Goal: Task Accomplishment & Management: Manage account settings

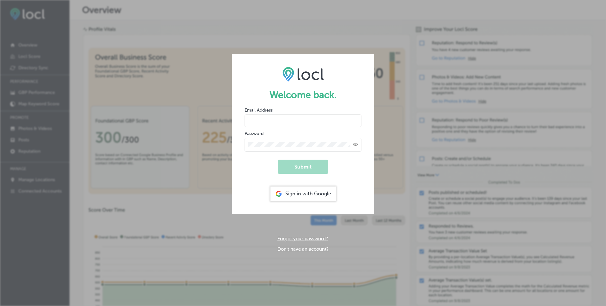
drag, startPoint x: 252, startPoint y: 114, endPoint x: 263, endPoint y: 123, distance: 14.1
click at [252, 114] on input "email" at bounding box center [303, 120] width 117 height 13
click at [263, 123] on input "email" at bounding box center [303, 120] width 117 height 13
click at [279, 32] on div "Welcome back. Email Address Password Created with Sketch. Submit Sign in with G…" at bounding box center [303, 153] width 606 height 306
click at [360, 73] on form "Welcome back. Email Address Password Created with Sketch. Submit Sign in with G…" at bounding box center [303, 133] width 142 height 159
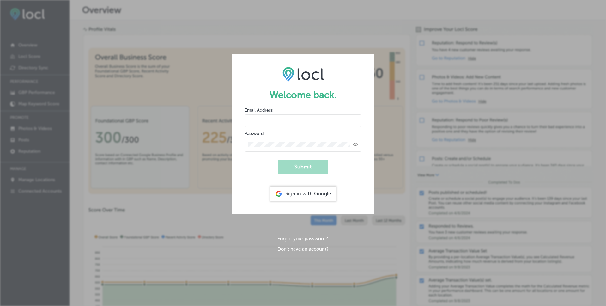
click at [434, 84] on div "Welcome back. Email Address Password Created with Sketch. Submit Sign in with G…" at bounding box center [303, 153] width 606 height 306
drag, startPoint x: 448, startPoint y: 160, endPoint x: 447, endPoint y: 166, distance: 6.2
click at [449, 161] on div "Welcome back. Email Address Password Created with Sketch. Submit Sign in with G…" at bounding box center [303, 153] width 606 height 306
drag, startPoint x: 447, startPoint y: 166, endPoint x: 446, endPoint y: 169, distance: 3.2
click at [447, 166] on div "Welcome back. Email Address Password Created with Sketch. Submit Sign in with G…" at bounding box center [303, 153] width 606 height 306
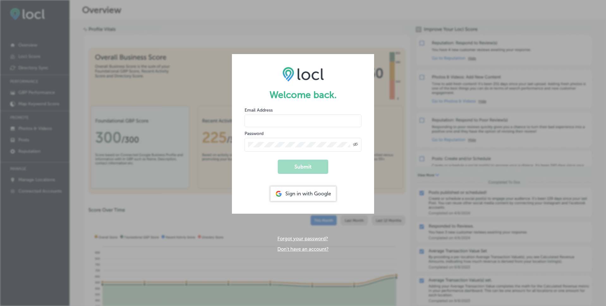
click at [446, 171] on div "Welcome back. Email Address Password Created with Sketch. Submit Sign in with G…" at bounding box center [303, 153] width 606 height 306
click at [445, 169] on div "Welcome back. Email Address Password Created with Sketch. Submit Sign in with G…" at bounding box center [303, 153] width 606 height 306
click at [127, 108] on div "Welcome back. Email Address Password Created with Sketch. Submit Sign in with G…" at bounding box center [303, 153] width 606 height 306
drag, startPoint x: 127, startPoint y: 108, endPoint x: 126, endPoint y: 105, distance: 3.2
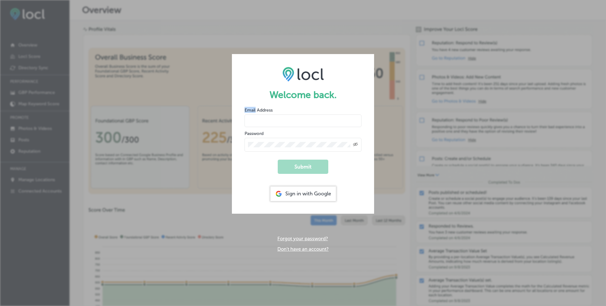
click at [128, 107] on div "Welcome back. Email Address Password Created with Sketch. Submit Sign in with G…" at bounding box center [303, 153] width 606 height 306
drag, startPoint x: 126, startPoint y: 105, endPoint x: 123, endPoint y: 103, distance: 4.4
click at [126, 105] on div "Welcome back. Email Address Password Created with Sketch. Submit Sign in with G…" at bounding box center [303, 153] width 606 height 306
click at [123, 102] on div "Welcome back. Email Address Password Created with Sketch. Submit Sign in with G…" at bounding box center [303, 153] width 606 height 306
click at [121, 102] on div "Welcome back. Email Address Password Created with Sketch. Submit Sign in with G…" at bounding box center [303, 153] width 606 height 306
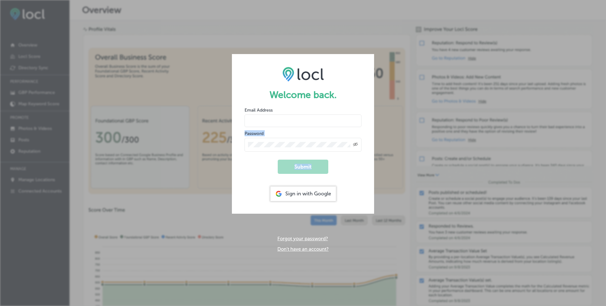
drag, startPoint x: 151, startPoint y: 185, endPoint x: 164, endPoint y: 204, distance: 22.6
click at [153, 189] on div "Welcome back. Email Address Password Created with Sketch. Submit Sign in with G…" at bounding box center [303, 153] width 606 height 306
drag, startPoint x: 327, startPoint y: 203, endPoint x: 332, endPoint y: 187, distance: 16.7
click at [328, 201] on form "Welcome back. Email Address Password Created with Sketch. Submit Sign in with G…" at bounding box center [303, 133] width 142 height 159
drag, startPoint x: 344, startPoint y: 111, endPoint x: 267, endPoint y: 70, distance: 87.1
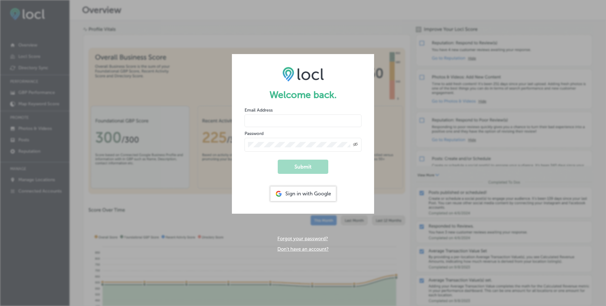
click at [329, 95] on form "Welcome back. Email Address Password Created with Sketch. Submit Sign in with G…" at bounding box center [303, 133] width 142 height 159
drag, startPoint x: 233, startPoint y: 64, endPoint x: 179, endPoint y: 71, distance: 54.2
click at [200, 66] on div "Welcome back. Email Address Password Created with Sketch. Submit Sign in with G…" at bounding box center [303, 153] width 606 height 306
drag, startPoint x: 174, startPoint y: 79, endPoint x: 172, endPoint y: 89, distance: 11.0
click at [171, 82] on div "Welcome back. Email Address Password Created with Sketch. Submit Sign in with G…" at bounding box center [303, 153] width 606 height 306
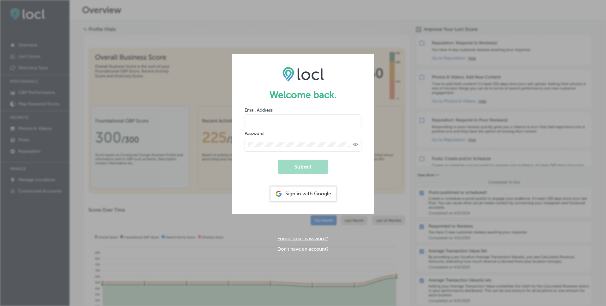
drag, startPoint x: 172, startPoint y: 89, endPoint x: 191, endPoint y: 100, distance: 22.6
click at [177, 100] on div "Welcome back. Email Address Password Created with Sketch. Submit Sign in with G…" at bounding box center [303, 153] width 606 height 306
drag, startPoint x: 191, startPoint y: 100, endPoint x: 271, endPoint y: 50, distance: 94.0
click at [199, 91] on div "Welcome back. Email Address Password Created with Sketch. Submit Sign in with G…" at bounding box center [303, 153] width 606 height 306
drag, startPoint x: 271, startPoint y: 50, endPoint x: 296, endPoint y: 70, distance: 31.8
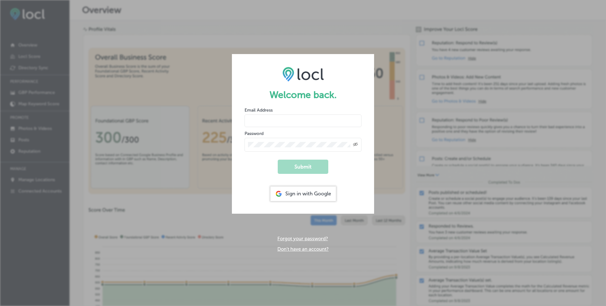
click at [290, 62] on div "Welcome back. Email Address Password Created with Sketch. Submit Sign in with G…" at bounding box center [303, 153] width 606 height 306
click at [313, 116] on form "Welcome back. Email Address Password Created with Sketch. Submit Sign in with G…" at bounding box center [303, 133] width 142 height 159
click at [241, 124] on form "Welcome back. Email Address Password Created with Sketch. Submit Sign in with G…" at bounding box center [303, 133] width 142 height 159
click at [256, 124] on input "email" at bounding box center [303, 120] width 117 height 13
type input "andrewpye1@gmail.com"
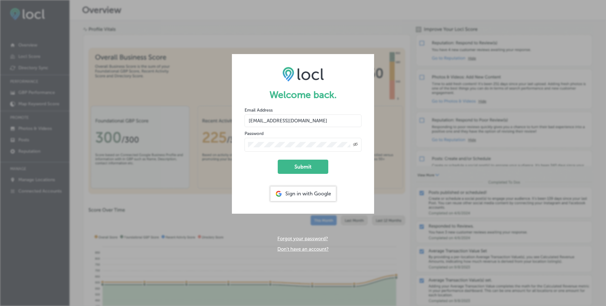
click at [278, 160] on button "Submit" at bounding box center [303, 167] width 51 height 14
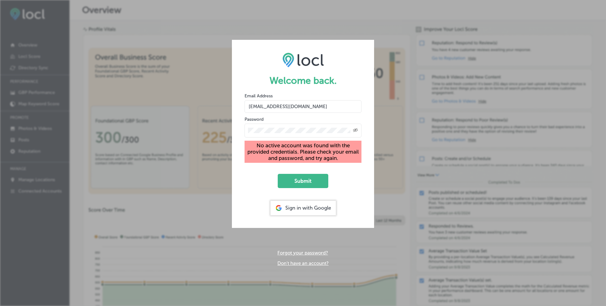
click at [180, 141] on div "Welcome back. Email Address andrewpye1@gmail.com Password Created with Sketch. …" at bounding box center [303, 153] width 606 height 306
click at [313, 251] on link "Forgot your password?" at bounding box center [302, 253] width 51 height 6
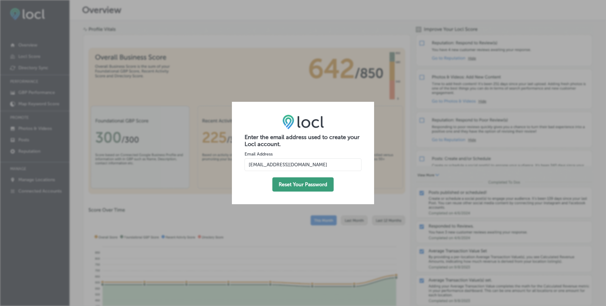
click at [302, 182] on button "Reset Your Password" at bounding box center [302, 184] width 61 height 14
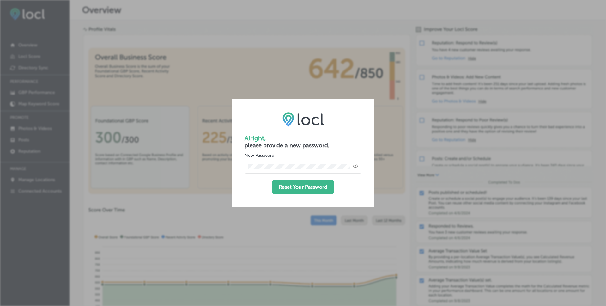
click at [354, 165] on icon "Toggle password visibility" at bounding box center [355, 166] width 5 height 4
click at [303, 184] on button "Reset Your Password" at bounding box center [302, 187] width 61 height 14
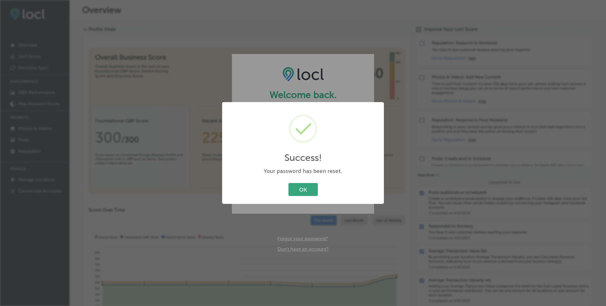
click at [306, 188] on button "OK" at bounding box center [302, 189] width 29 height 13
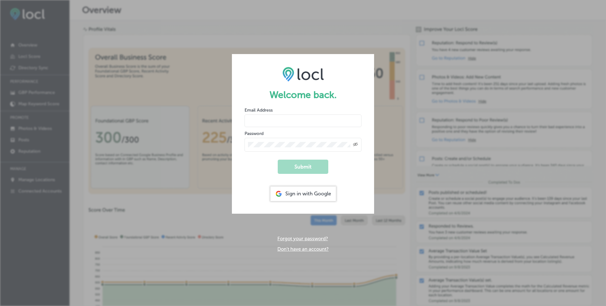
click at [296, 113] on div "Email Address" at bounding box center [303, 117] width 117 height 20
click at [298, 117] on input "email" at bounding box center [303, 120] width 117 height 13
type input "andrewpye1@gmail.com"
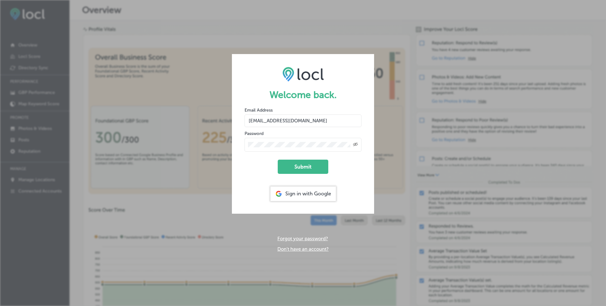
click at [278, 160] on button "Submit" at bounding box center [303, 167] width 51 height 14
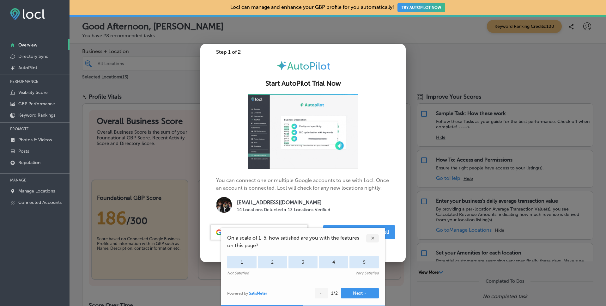
click at [372, 238] on div "✕" at bounding box center [372, 238] width 13 height 8
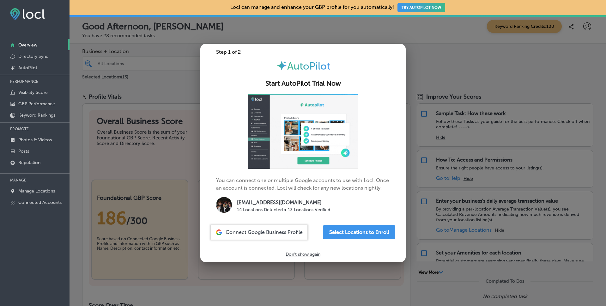
click at [307, 253] on p "Don't show again" at bounding box center [303, 253] width 35 height 5
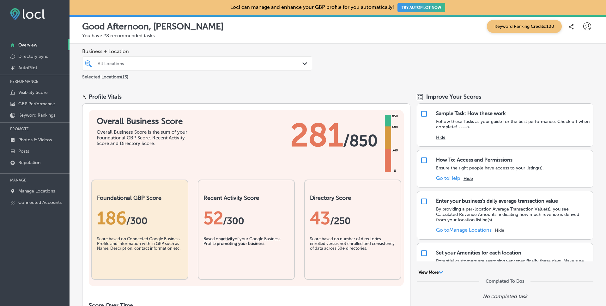
click at [420, 56] on div "Business + Location All Locations Path Created with Sketch. Selected Locations …" at bounding box center [338, 65] width 536 height 42
click at [583, 27] on icon at bounding box center [587, 26] width 8 height 8
click at [570, 48] on p "My Account" at bounding box center [578, 49] width 28 height 8
select select "CA"
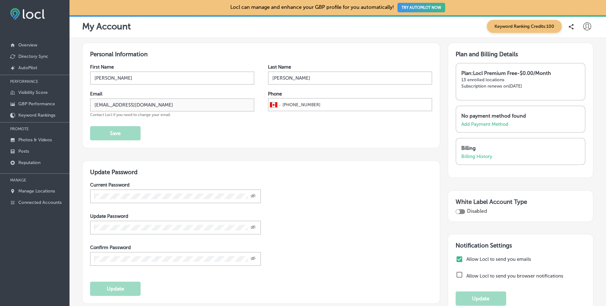
click at [585, 25] on icon at bounding box center [587, 26] width 8 height 8
click at [572, 46] on p "My Account" at bounding box center [578, 49] width 28 height 8
click at [568, 51] on p "My Account" at bounding box center [578, 49] width 28 height 8
click at [504, 38] on div at bounding box center [303, 153] width 606 height 306
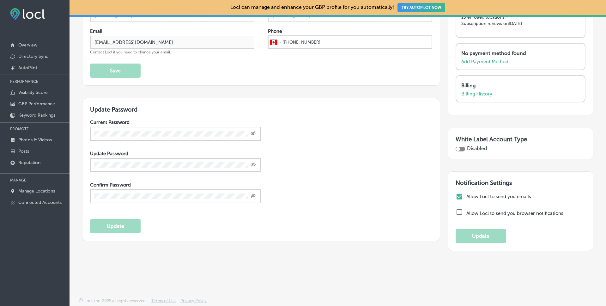
scroll to position [63, 0]
click at [456, 197] on input "checkbox" at bounding box center [460, 196] width 8 height 8
checkbox input "false"
click at [477, 235] on button "Update" at bounding box center [481, 235] width 51 height 14
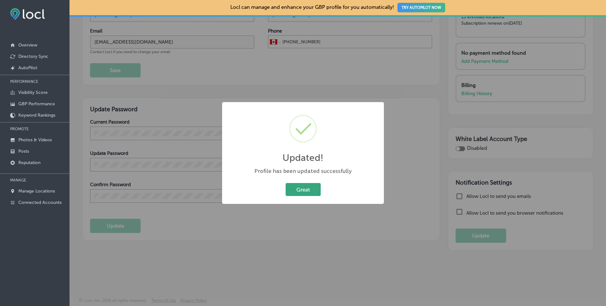
click at [298, 191] on button "Great" at bounding box center [303, 189] width 35 height 13
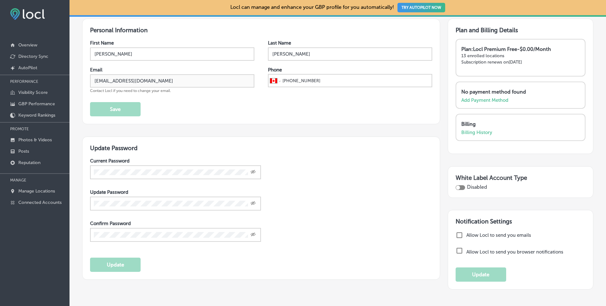
scroll to position [0, 0]
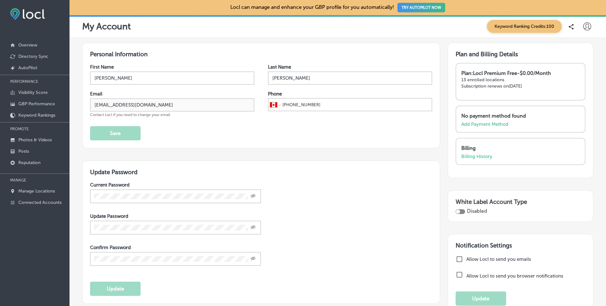
click at [583, 29] on icon at bounding box center [587, 26] width 8 height 8
click at [580, 65] on p "My Teams" at bounding box center [575, 66] width 23 height 8
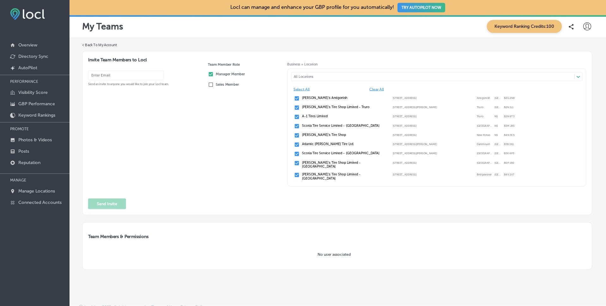
click at [586, 26] on icon at bounding box center [587, 26] width 8 height 8
click at [572, 50] on p "My Account" at bounding box center [578, 49] width 28 height 8
select select "CA"
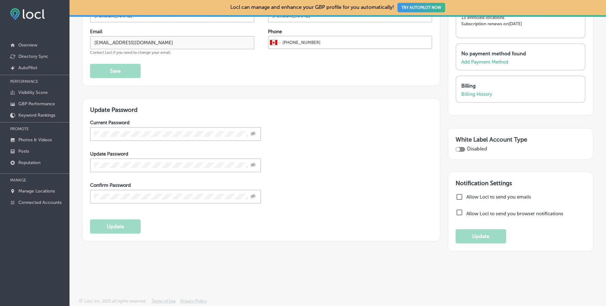
scroll to position [63, 0]
